Goal: Information Seeking & Learning: Learn about a topic

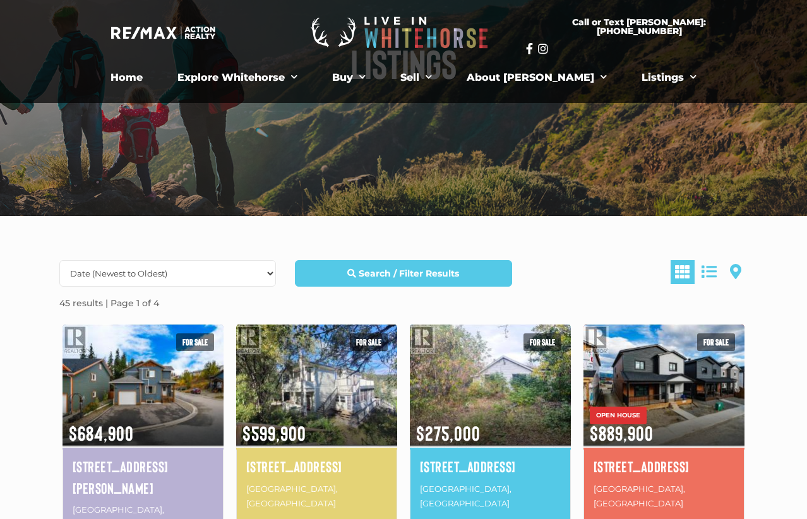
scroll to position [140, 0]
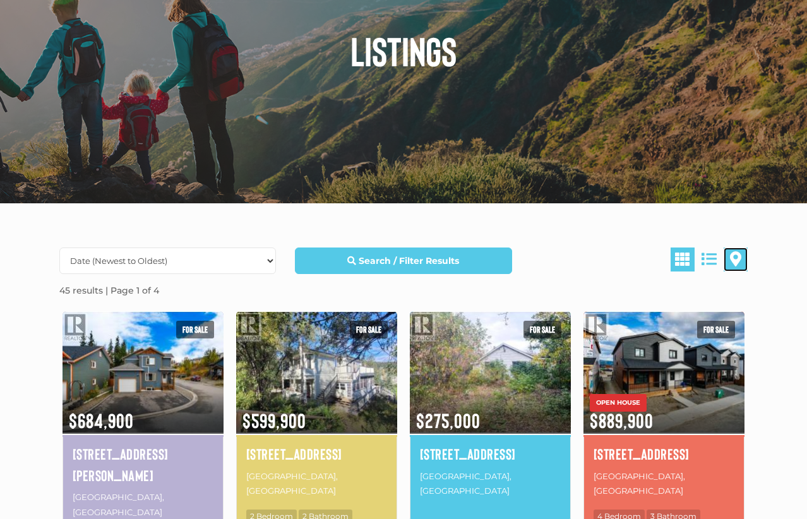
click at [651, 254] on span at bounding box center [735, 258] width 11 height 15
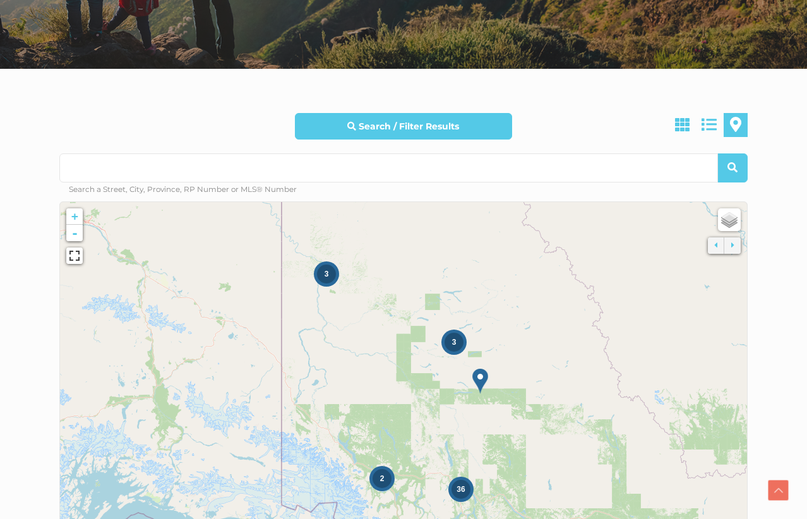
scroll to position [287, 0]
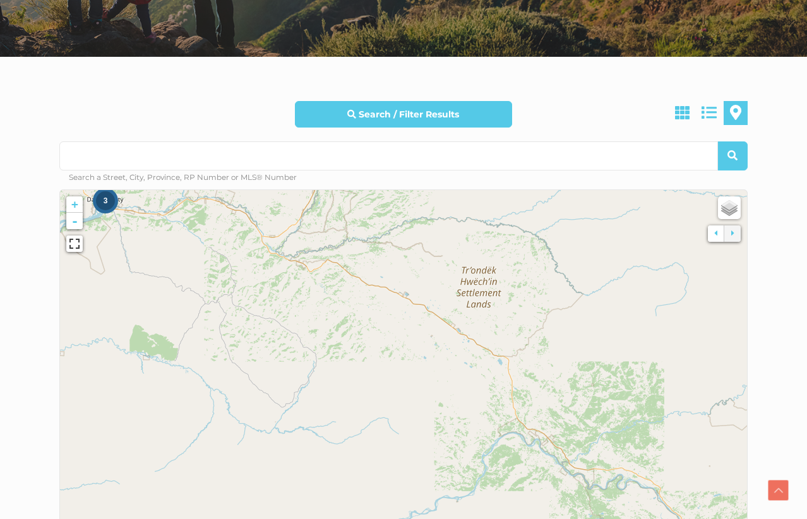
drag, startPoint x: 392, startPoint y: 406, endPoint x: 392, endPoint y: 221, distance: 185.0
click at [392, 221] on icon at bounding box center [403, 336] width 1075 height 591
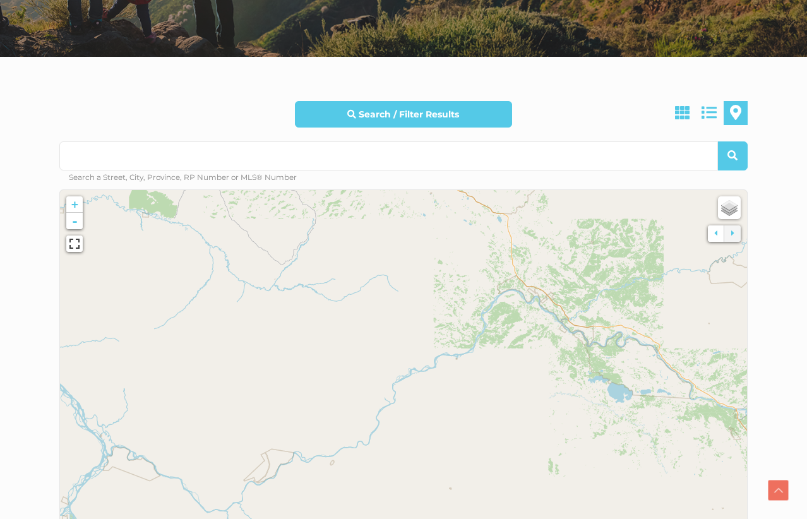
drag, startPoint x: 413, startPoint y: 377, endPoint x: 415, endPoint y: 285, distance: 91.6
click at [414, 295] on icon at bounding box center [403, 378] width 1075 height 591
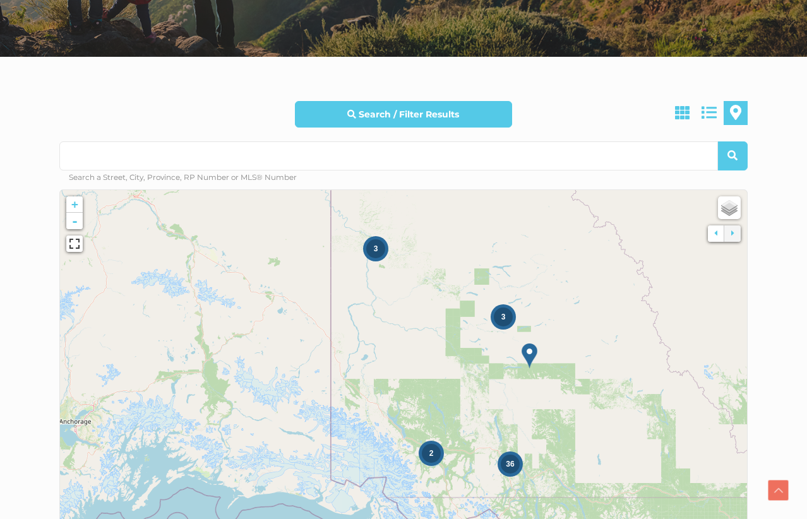
click at [429, 453] on span "2" at bounding box center [431, 453] width 4 height 9
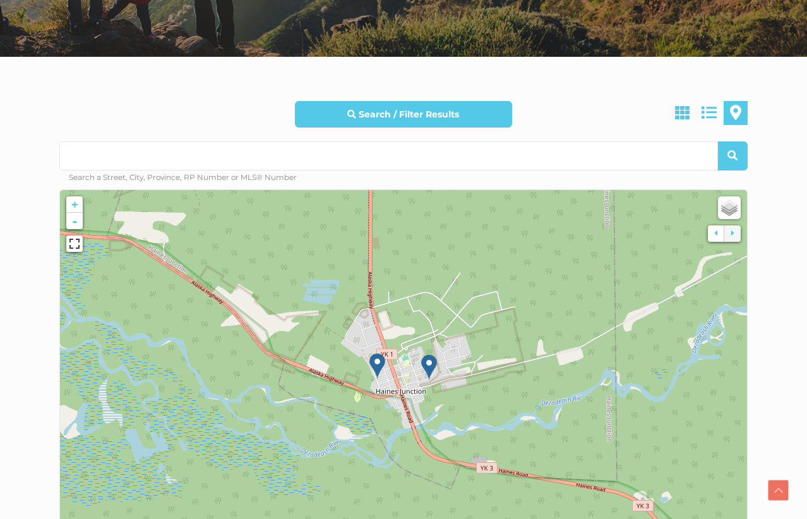
click at [379, 361] on img at bounding box center [377, 366] width 16 height 26
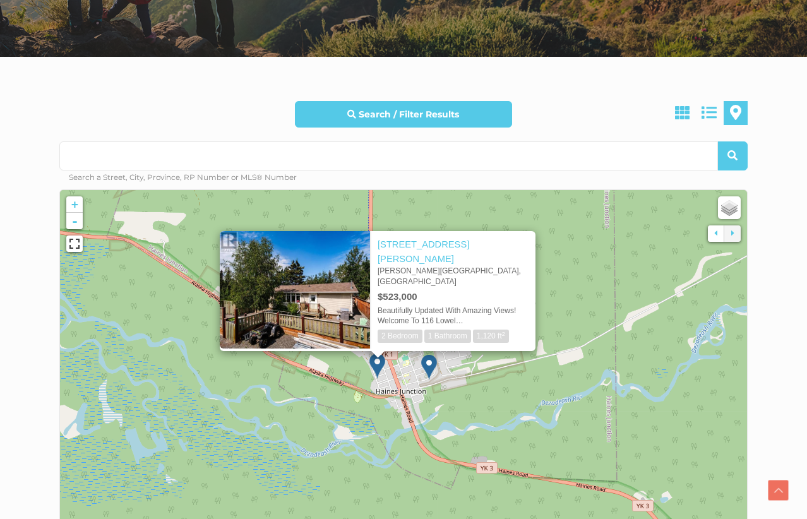
click at [427, 363] on div "× 116 Lowell Street Haines Junction, Yukon $523,000 Beautifully Updated With Am…" at bounding box center [377, 285] width 366 height 158
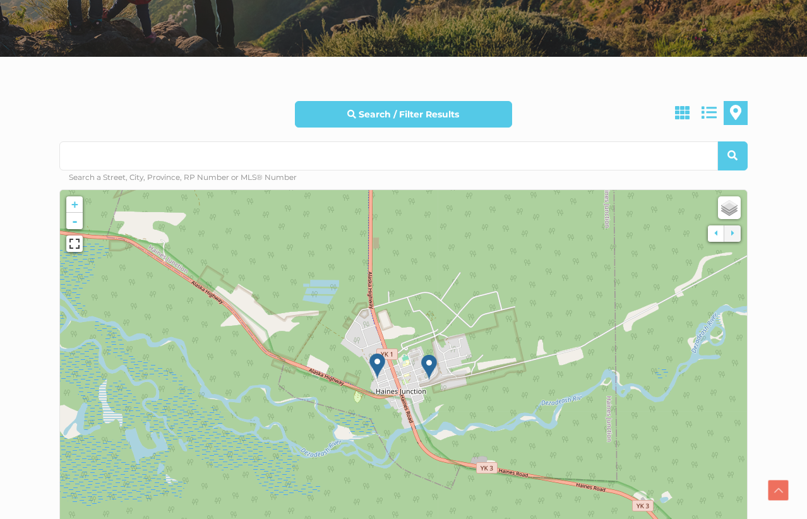
click at [427, 363] on img at bounding box center [429, 367] width 16 height 26
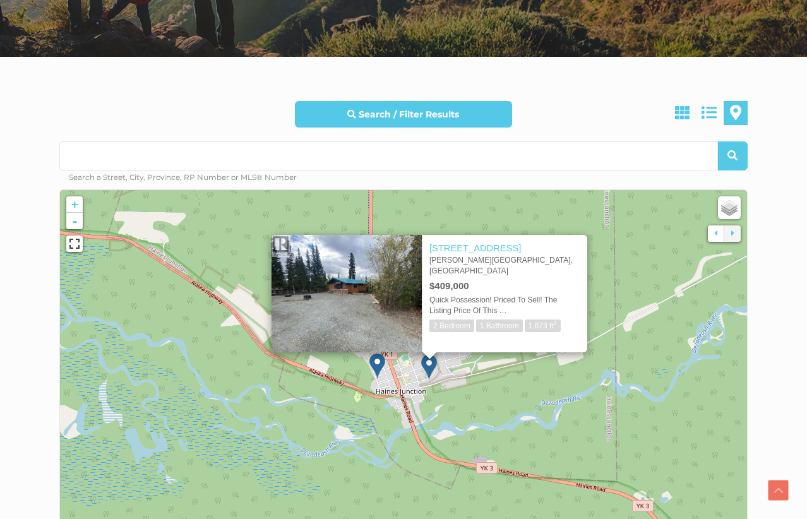
click at [376, 362] on div "× 119 Alsek Crescent Haines Junction, Yukon $409,000 Quick Possession! Priced T…" at bounding box center [429, 287] width 366 height 155
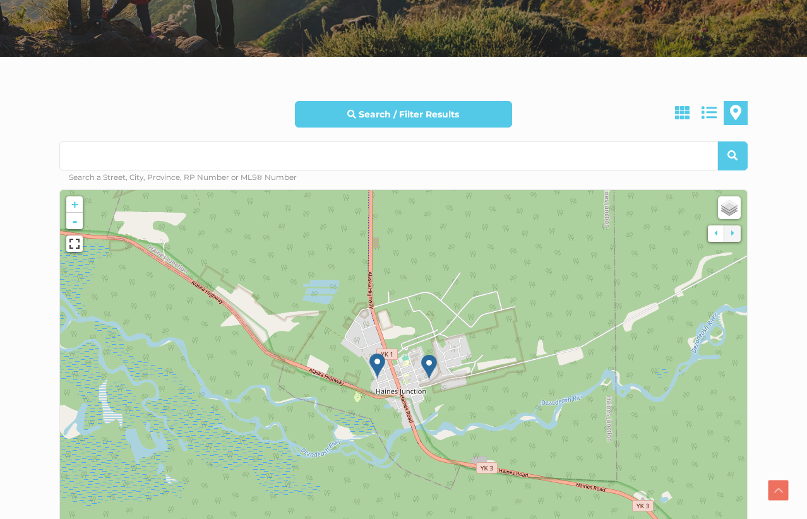
click at [376, 360] on img at bounding box center [377, 366] width 16 height 26
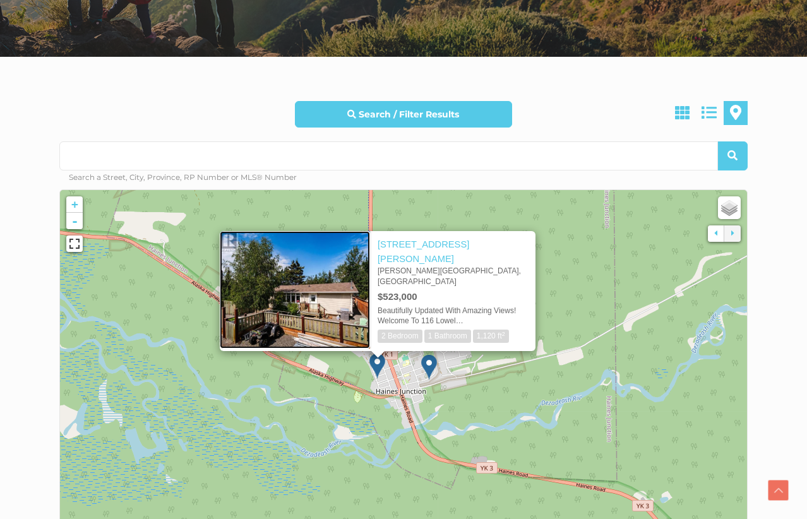
click at [300, 287] on img at bounding box center [295, 289] width 150 height 117
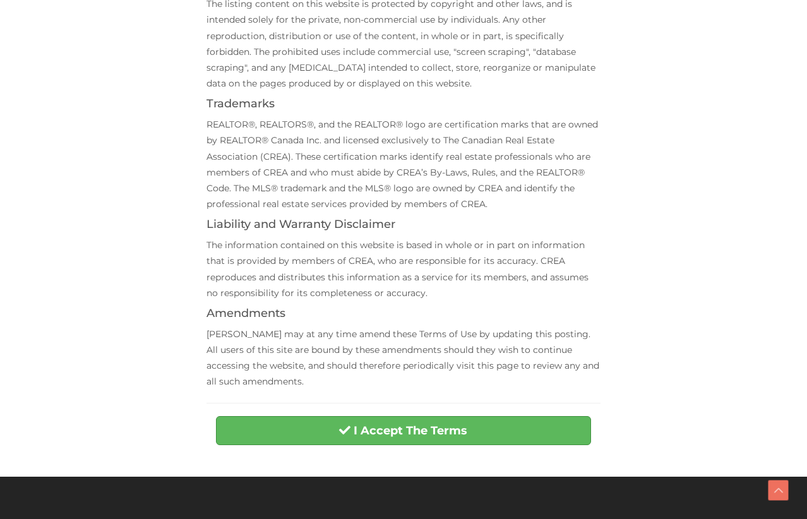
scroll to position [327, 0]
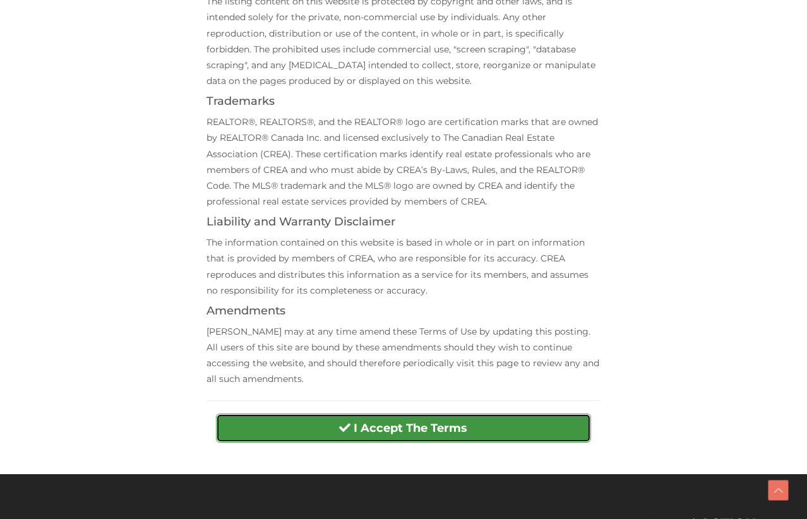
click at [353, 436] on button "I Accept The Terms" at bounding box center [403, 428] width 374 height 29
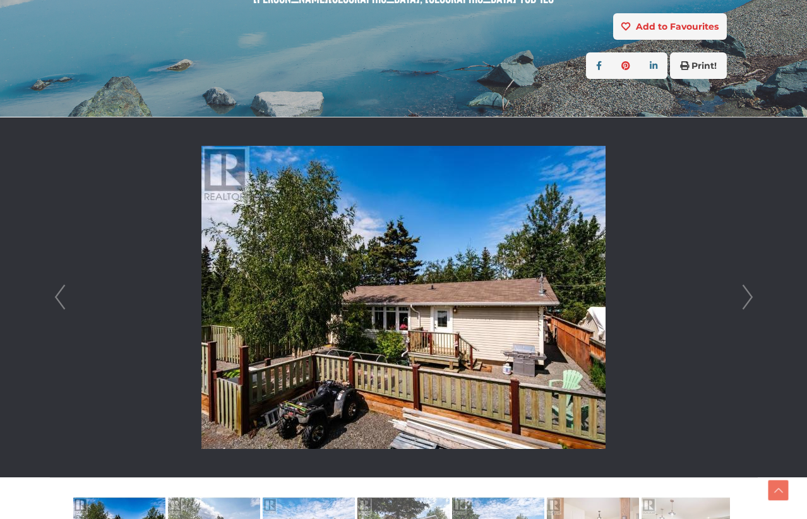
scroll to position [242, 0]
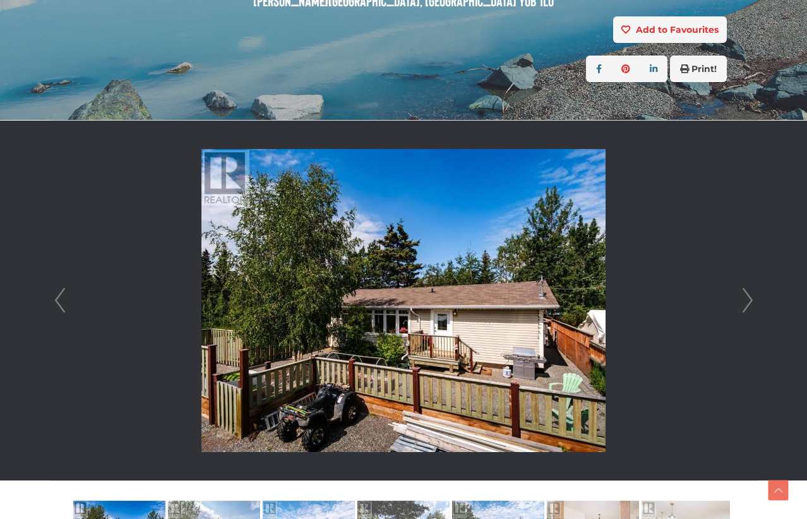
click at [746, 300] on link "Next" at bounding box center [747, 301] width 19 height 360
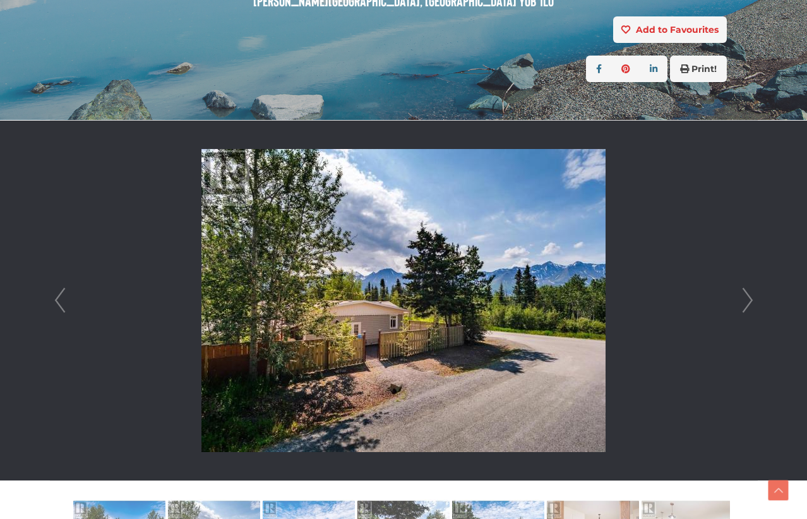
click at [746, 300] on link "Next" at bounding box center [747, 301] width 19 height 360
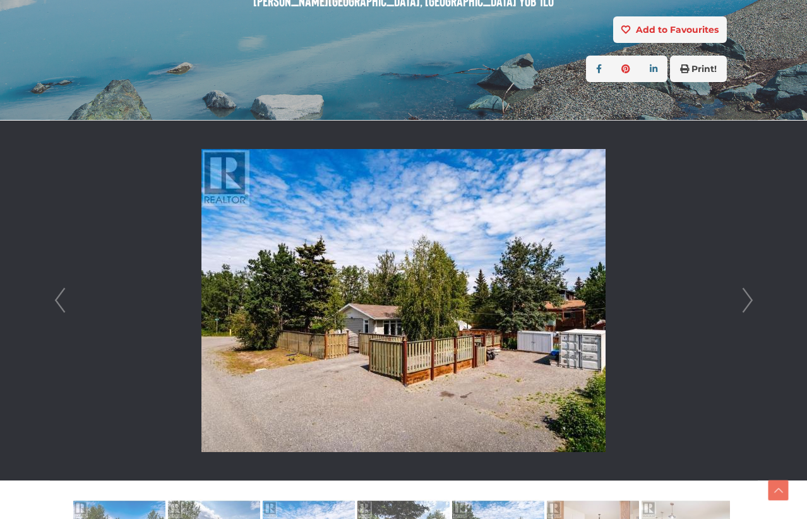
click at [746, 300] on link "Next" at bounding box center [747, 301] width 19 height 360
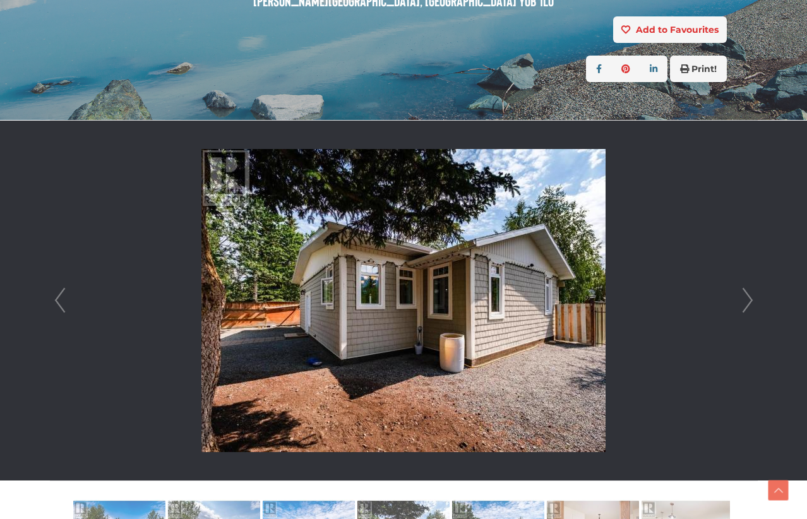
click at [745, 301] on link "Next" at bounding box center [747, 301] width 19 height 360
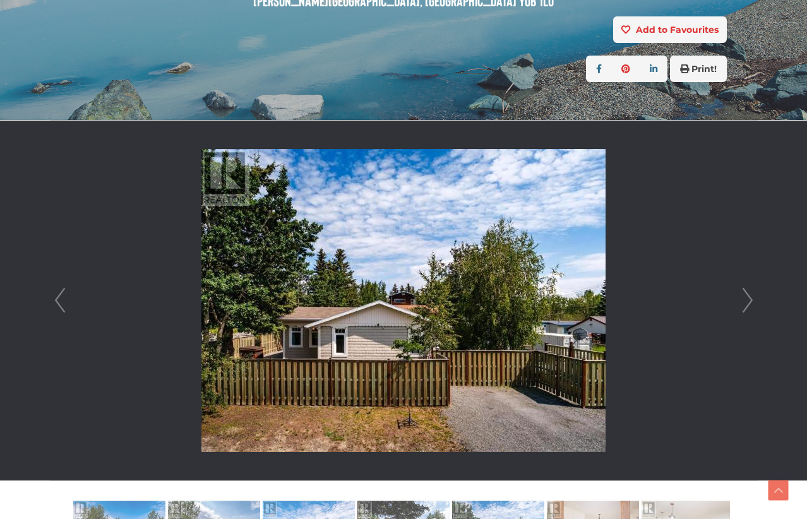
click at [745, 301] on link "Next" at bounding box center [747, 301] width 19 height 360
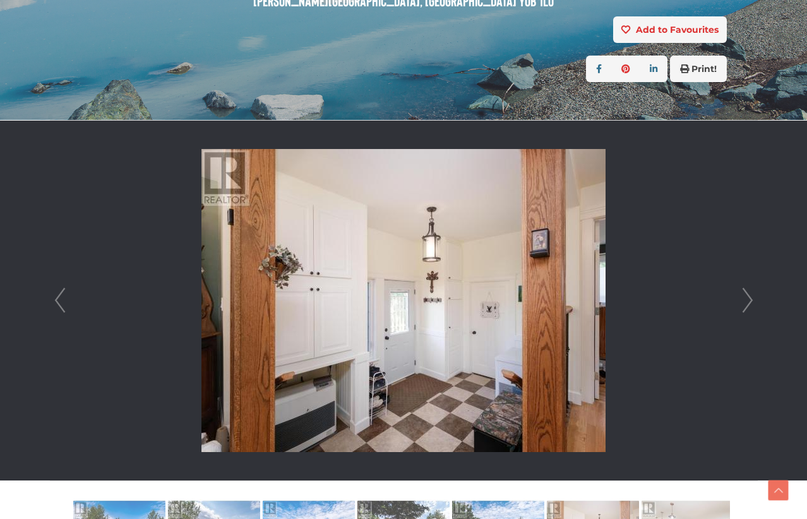
click at [744, 300] on link "Next" at bounding box center [747, 301] width 19 height 360
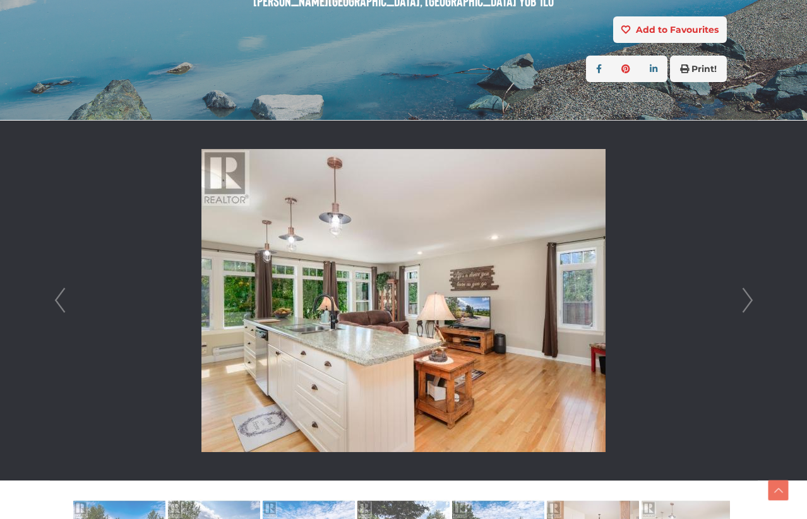
click at [744, 300] on link "Next" at bounding box center [747, 301] width 19 height 360
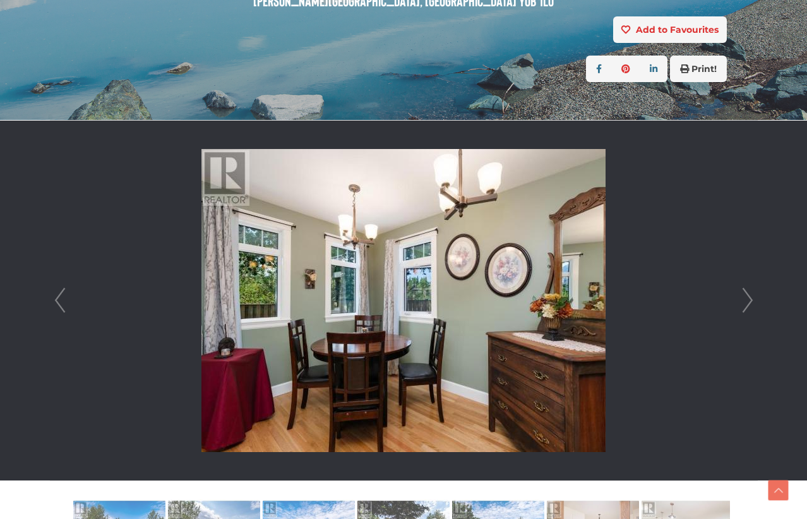
click at [744, 300] on link "Next" at bounding box center [747, 301] width 19 height 360
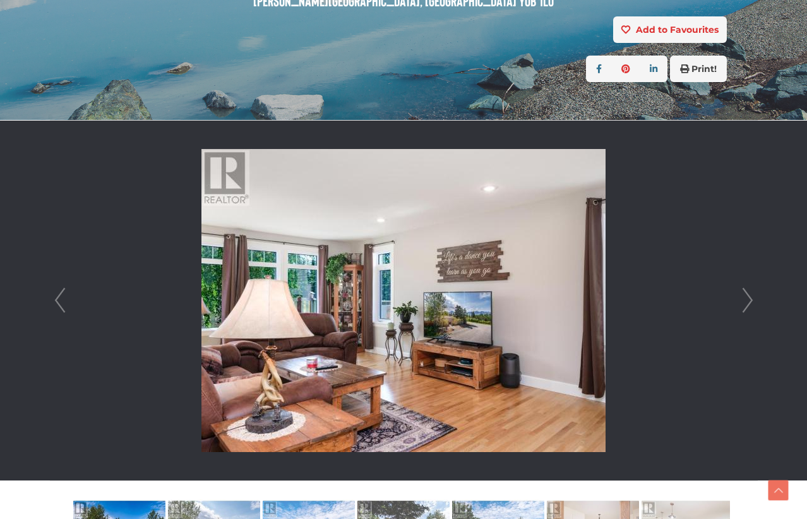
click at [744, 300] on link "Next" at bounding box center [747, 301] width 19 height 360
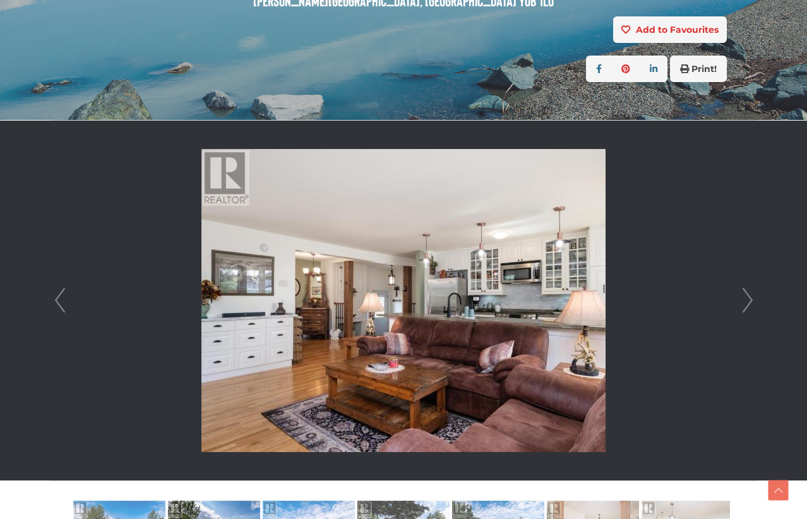
click at [744, 300] on link "Next" at bounding box center [747, 301] width 19 height 360
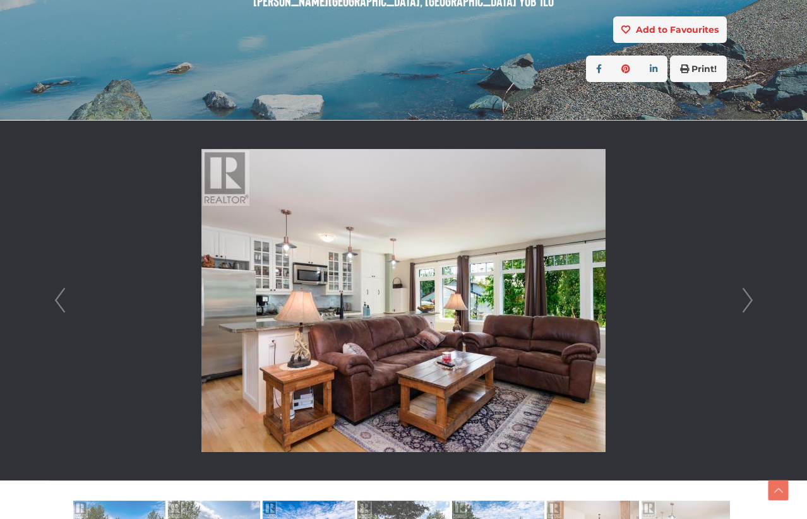
click at [744, 300] on link "Next" at bounding box center [747, 301] width 19 height 360
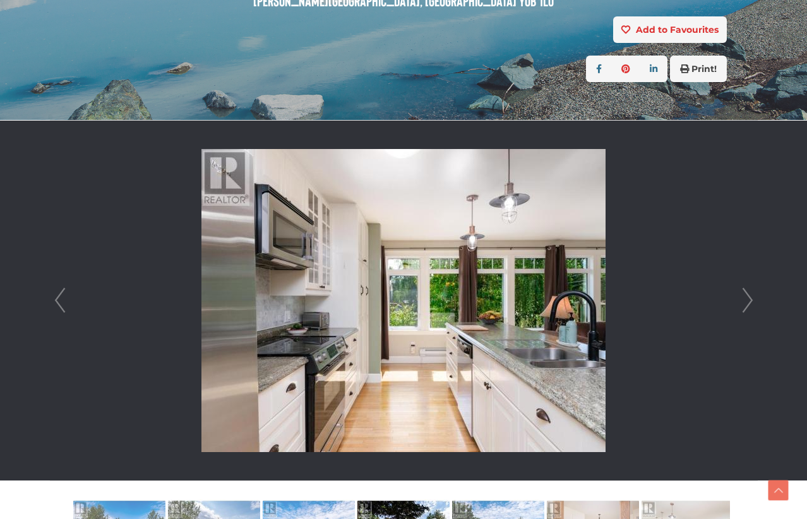
click at [744, 300] on link "Next" at bounding box center [747, 301] width 19 height 360
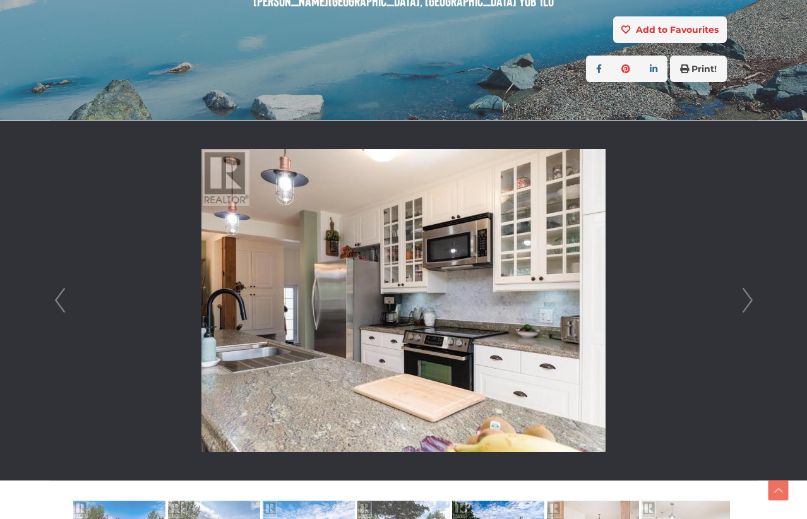
click at [744, 300] on link "Next" at bounding box center [747, 301] width 19 height 360
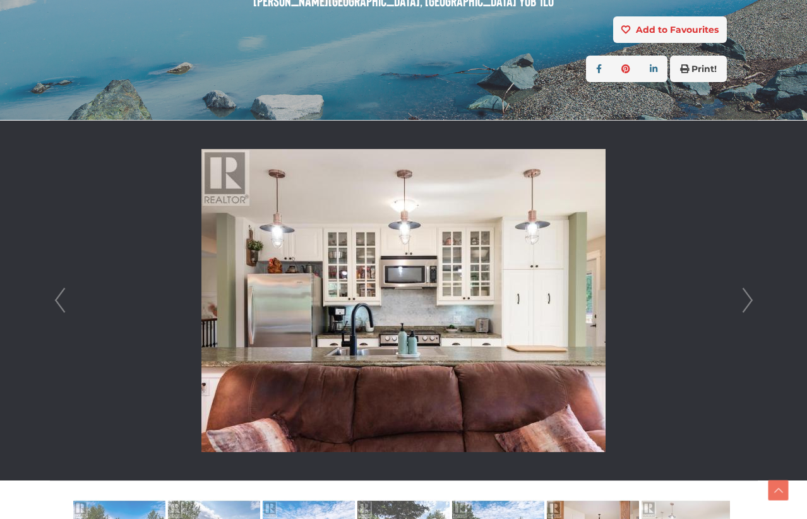
click at [744, 300] on link "Next" at bounding box center [747, 301] width 19 height 360
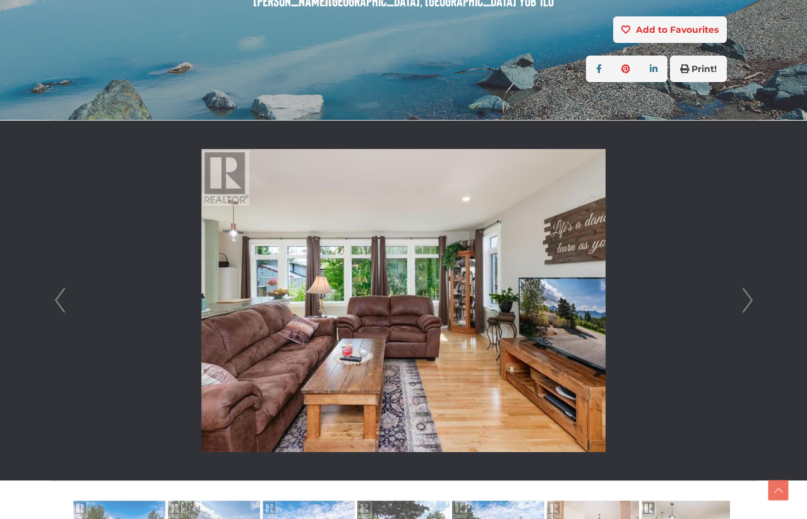
click at [742, 300] on link "Next" at bounding box center [747, 301] width 19 height 360
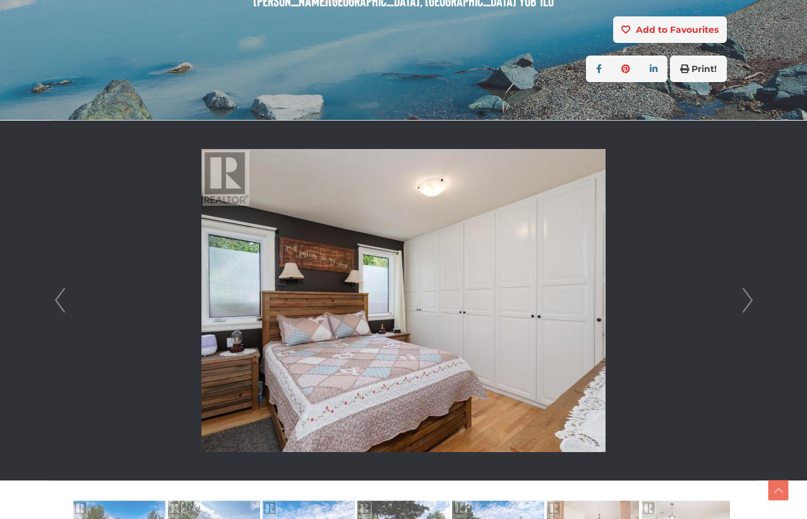
click at [743, 301] on link "Next" at bounding box center [747, 301] width 19 height 360
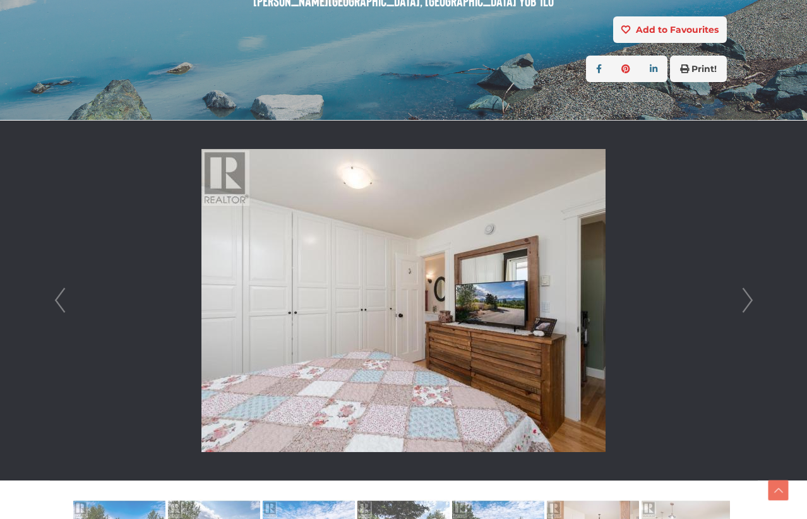
click at [743, 301] on link "Next" at bounding box center [747, 301] width 19 height 360
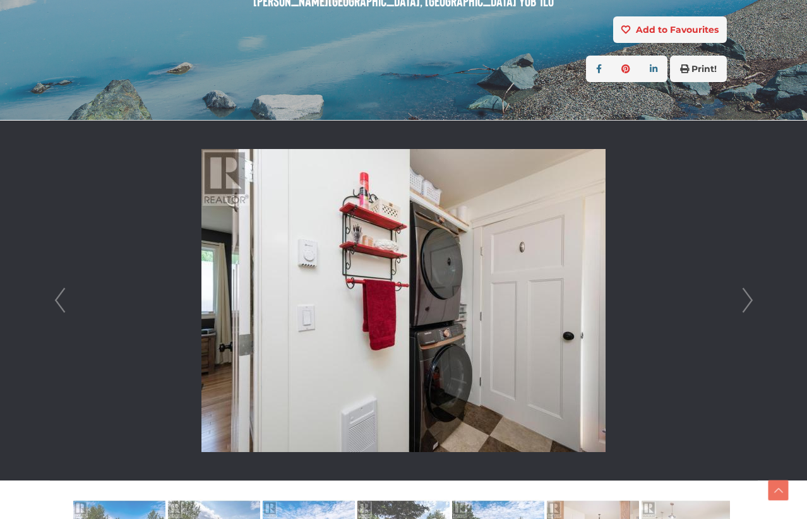
click at [743, 301] on link "Next" at bounding box center [747, 301] width 19 height 360
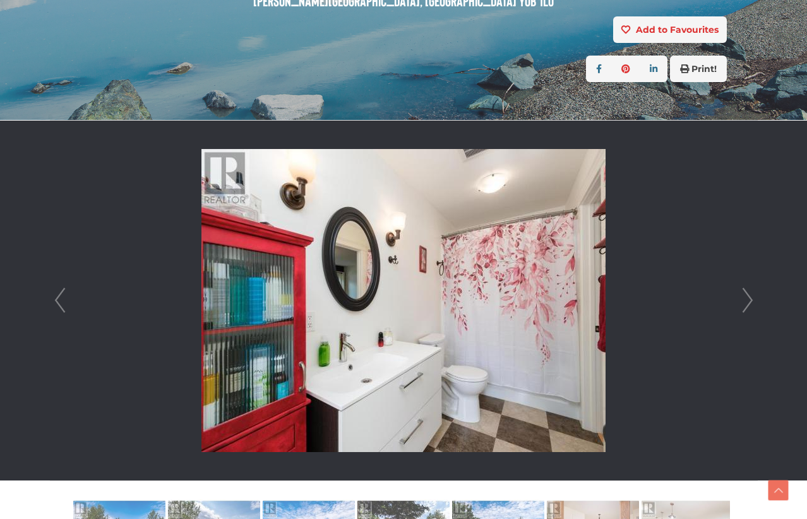
click at [743, 301] on link "Next" at bounding box center [747, 301] width 19 height 360
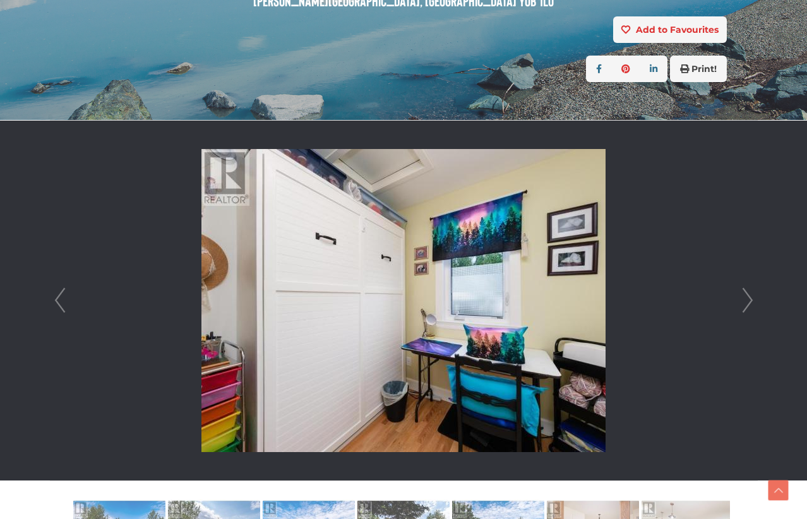
click at [743, 301] on link "Next" at bounding box center [747, 301] width 19 height 360
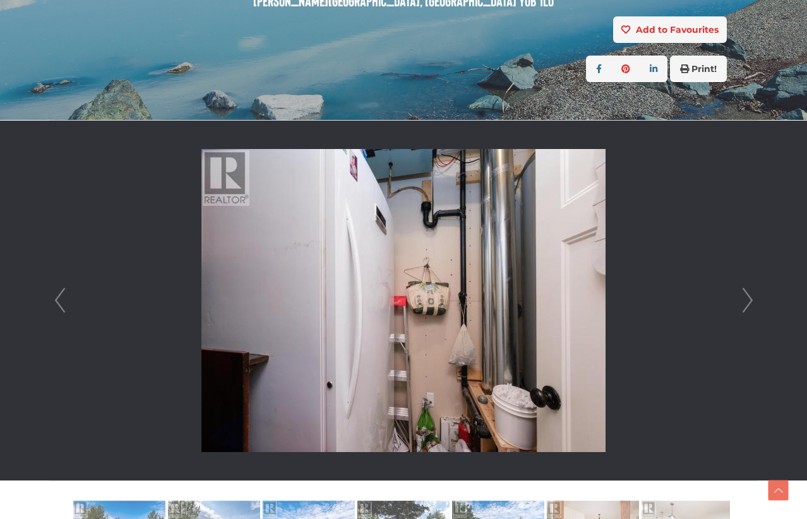
click at [743, 301] on link "Next" at bounding box center [747, 301] width 19 height 360
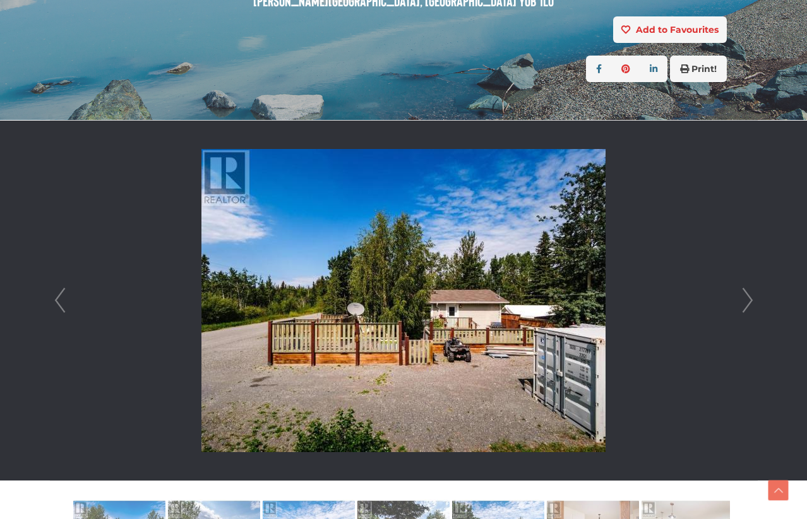
drag, startPoint x: 743, startPoint y: 301, endPoint x: 725, endPoint y: 296, distance: 18.4
